Goal: Information Seeking & Learning: Learn about a topic

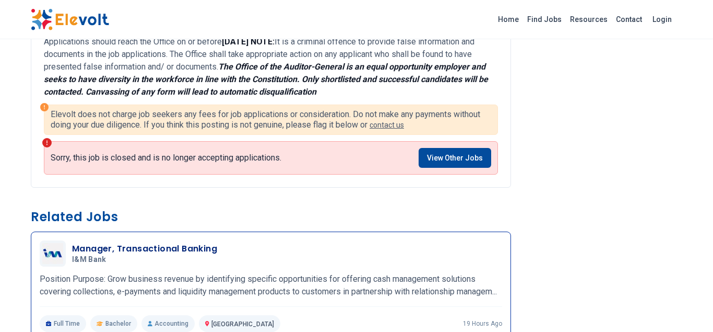
scroll to position [1012, 0]
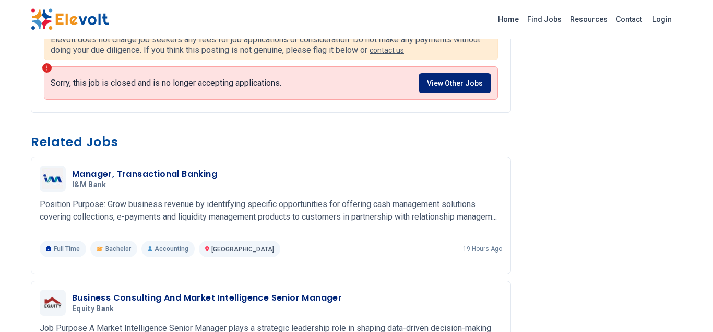
click at [443, 73] on link "View Other Jobs" at bounding box center [455, 83] width 73 height 20
click at [442, 73] on link "View Other Jobs" at bounding box center [455, 83] width 73 height 20
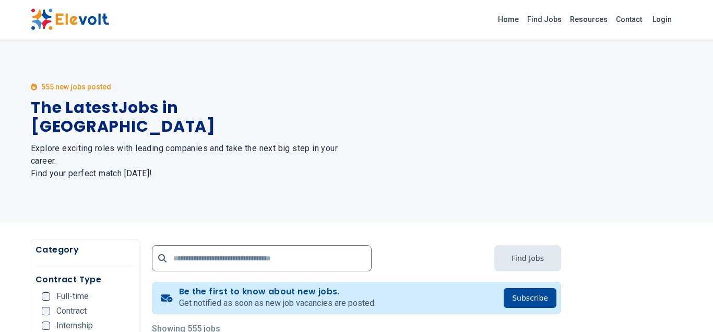
click at [459, 173] on div at bounding box center [513, 130] width 338 height 183
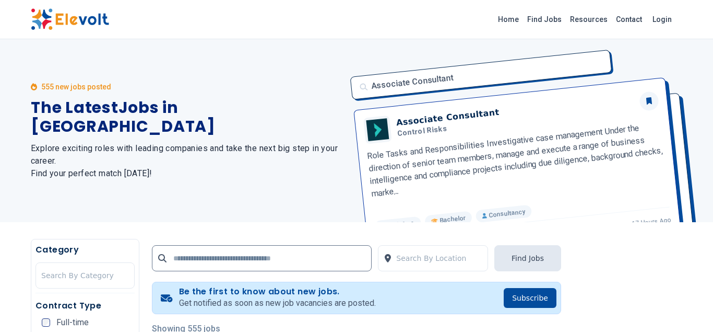
click at [677, 63] on div "Associate Consultant Associate Consultant Control Risks Role Tasks and Responsi…" at bounding box center [513, 130] width 338 height 183
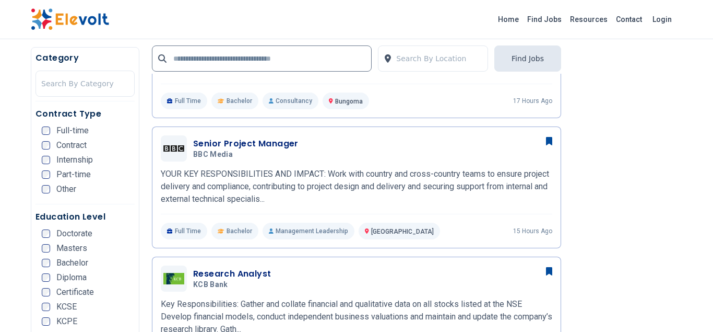
scroll to position [373, 0]
